Goal: Information Seeking & Learning: Learn about a topic

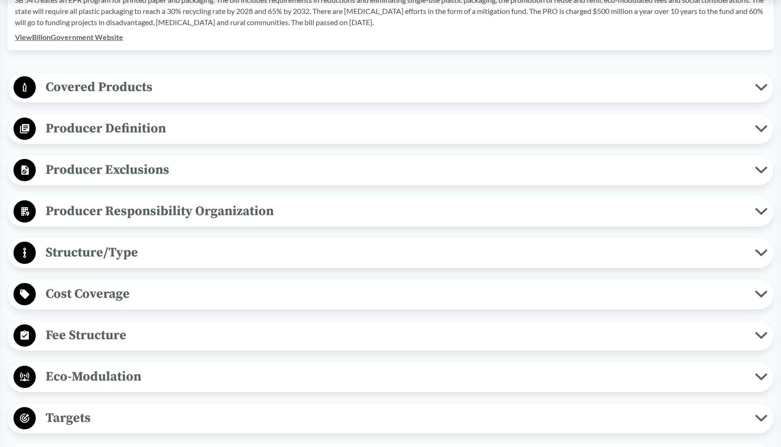
scroll to position [401, 0]
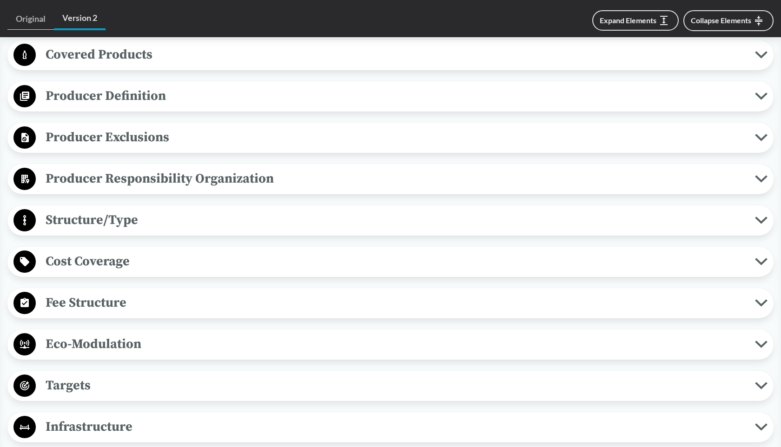
click at [153, 232] on button "Structure/Type" at bounding box center [391, 221] width 760 height 24
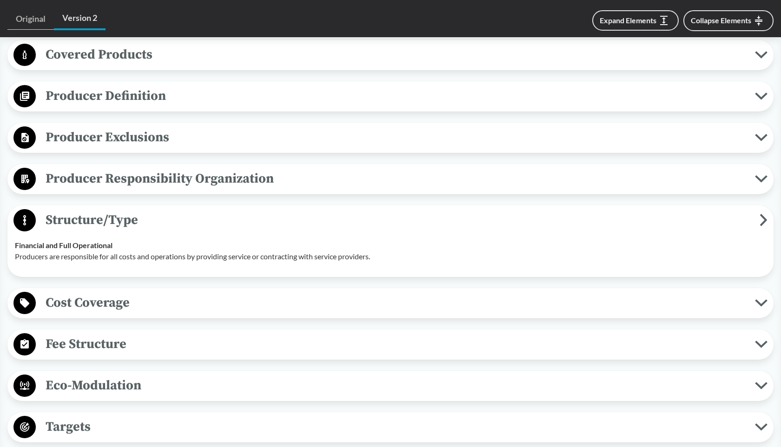
click at [150, 225] on span "Structure/Type" at bounding box center [398, 220] width 724 height 21
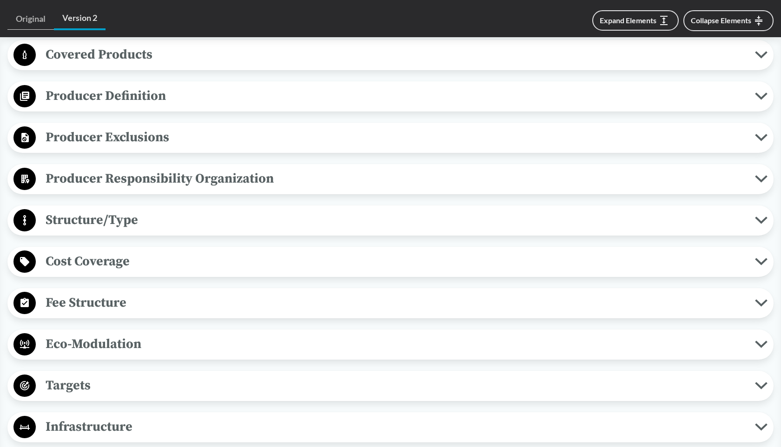
click at [131, 337] on span "Eco-Modulation" at bounding box center [396, 344] width 720 height 21
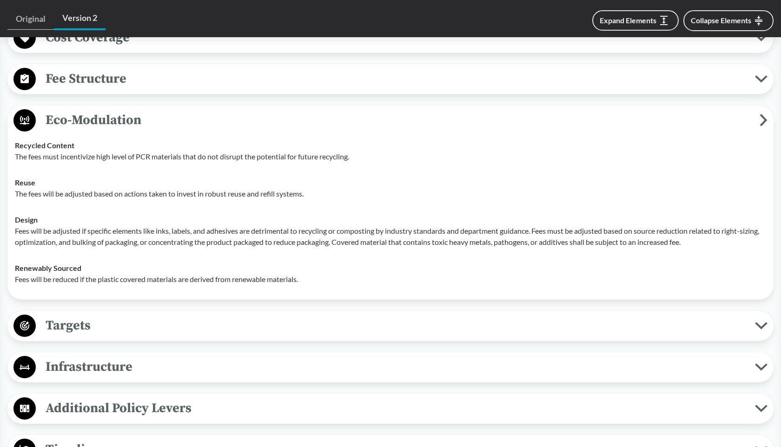
scroll to position [650, 0]
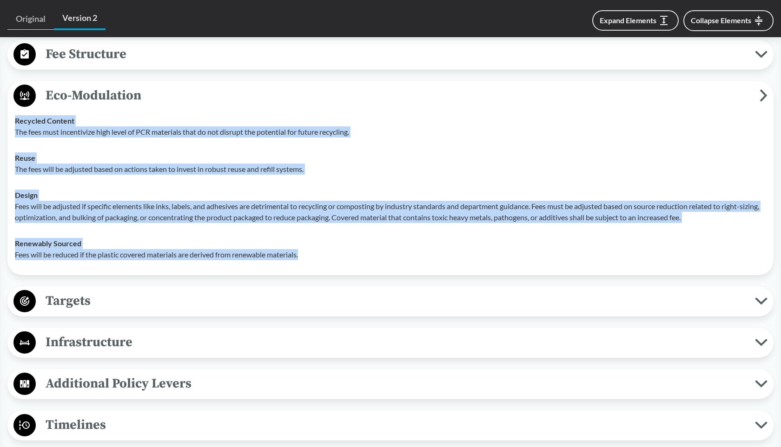
drag, startPoint x: 300, startPoint y: 257, endPoint x: 12, endPoint y: 122, distance: 318.0
click at [12, 122] on tbody "Recycled Content The fees must incentivize high level of PCR materials that do …" at bounding box center [391, 188] width 760 height 160
copy tbody "Recycled Content The fees must incentivize high level of PCR materials that do …"
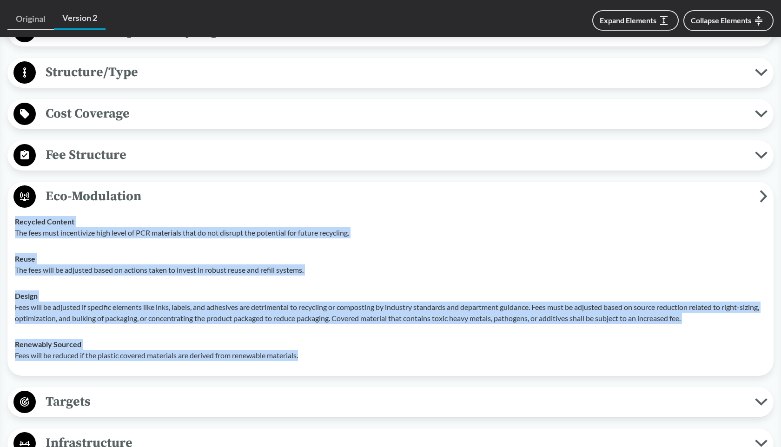
scroll to position [548, 0]
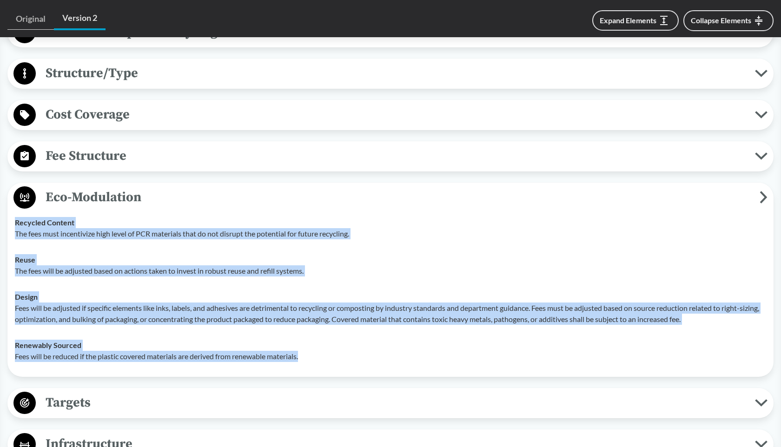
click at [316, 195] on span "Eco-Modulation" at bounding box center [398, 197] width 724 height 21
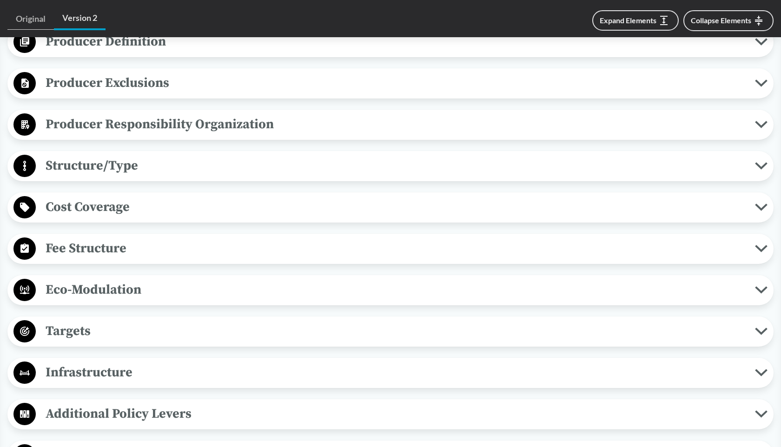
scroll to position [278, 0]
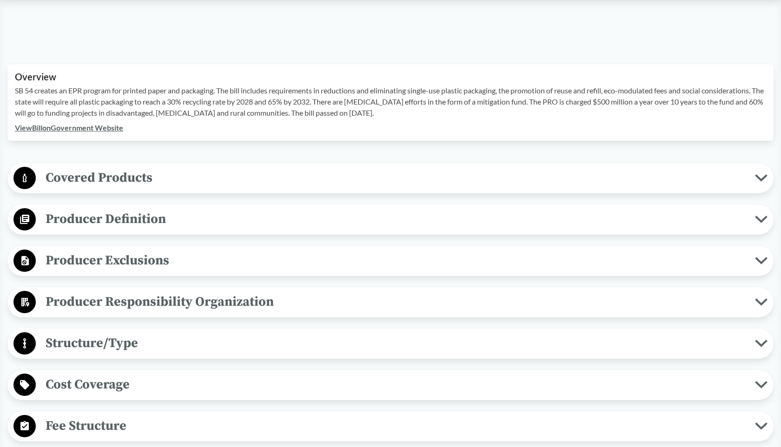
click at [172, 177] on span "Covered Products" at bounding box center [396, 177] width 720 height 21
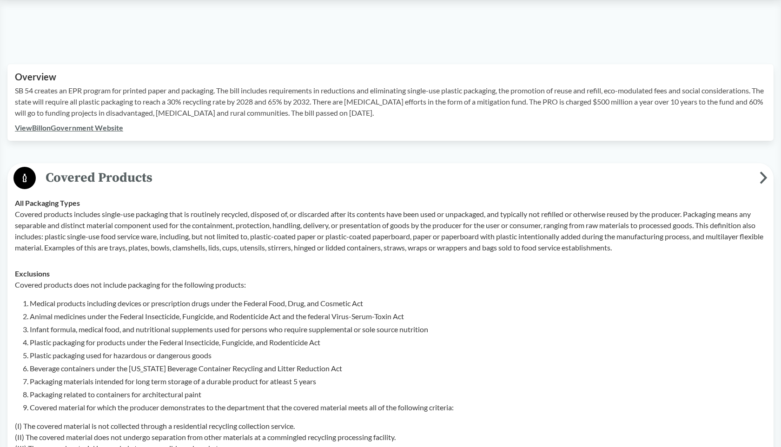
click at [172, 177] on span "Covered Products" at bounding box center [398, 177] width 724 height 21
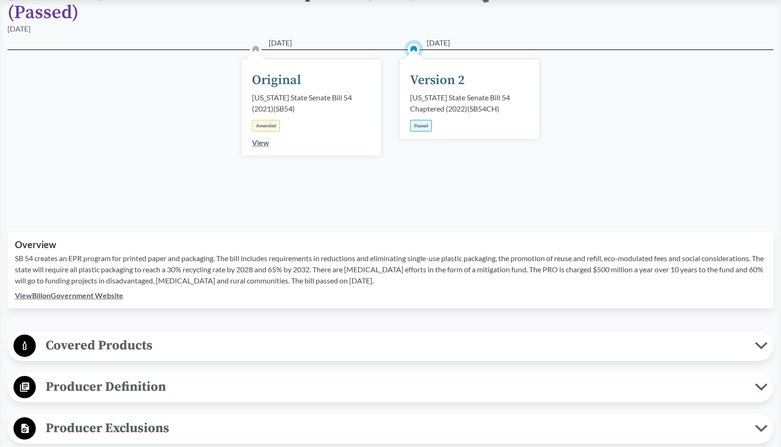
scroll to position [260, 0]
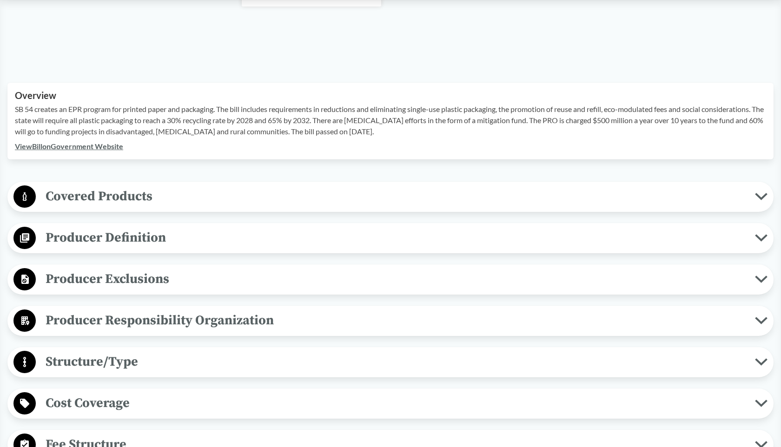
click at [100, 205] on span "Covered Products" at bounding box center [396, 196] width 720 height 21
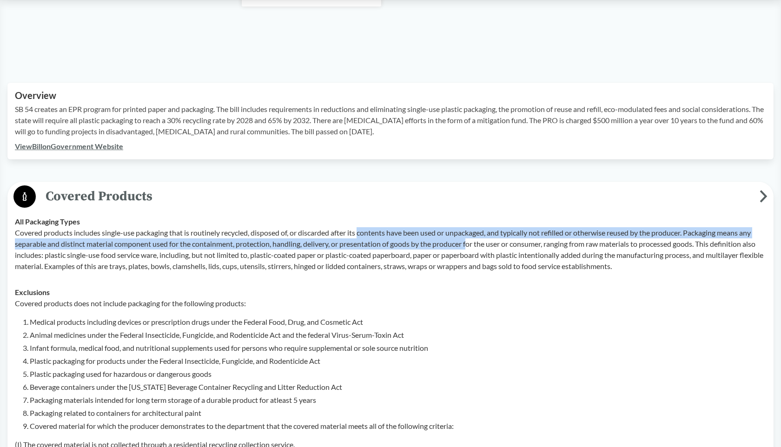
drag, startPoint x: 362, startPoint y: 233, endPoint x: 471, endPoint y: 245, distance: 110.0
click at [471, 245] on p "Covered products includes single-use packaging that is routinely recycled, disp…" at bounding box center [391, 249] width 752 height 45
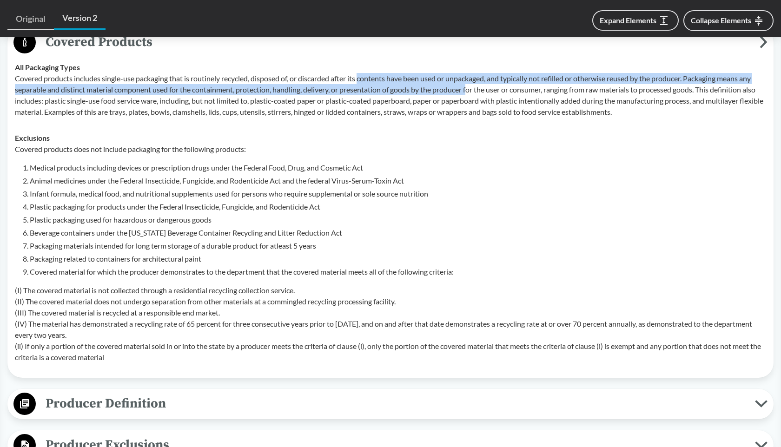
scroll to position [415, 0]
